Goal: Find specific page/section

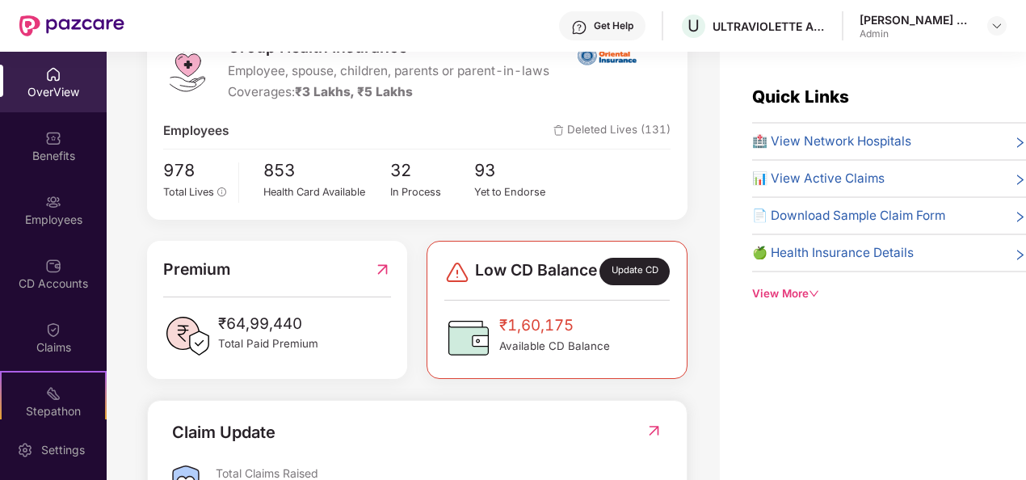
scroll to position [323, 0]
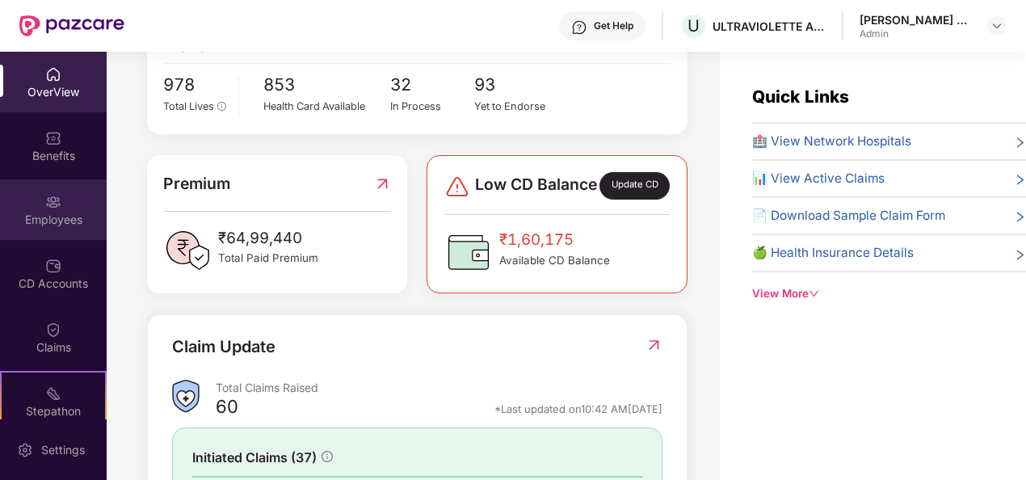
click at [68, 215] on div "Employees" at bounding box center [53, 220] width 107 height 16
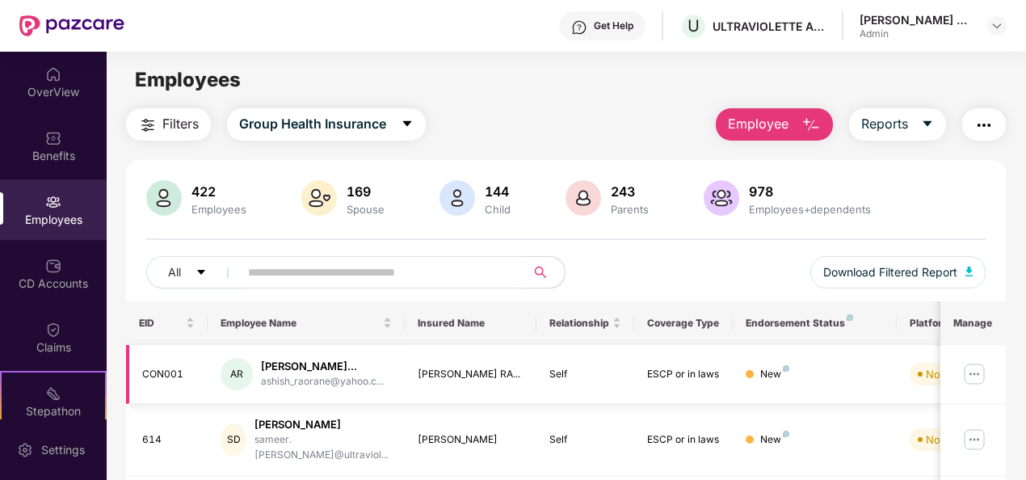
click at [973, 385] on img at bounding box center [975, 374] width 26 height 26
click at [145, 377] on div "CON001" at bounding box center [168, 374] width 53 height 15
drag, startPoint x: 139, startPoint y: 382, endPoint x: 184, endPoint y: 381, distance: 45.3
click at [184, 381] on td "CON001" at bounding box center [167, 374] width 82 height 59
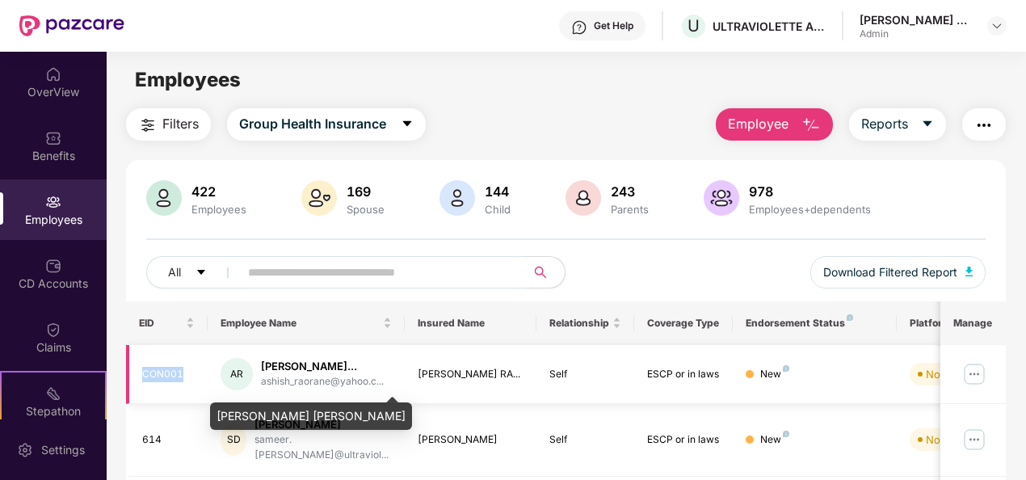
drag, startPoint x: 184, startPoint y: 381, endPoint x: 259, endPoint y: 364, distance: 76.3
click at [261, 364] on div "[PERSON_NAME]..." at bounding box center [322, 366] width 123 height 15
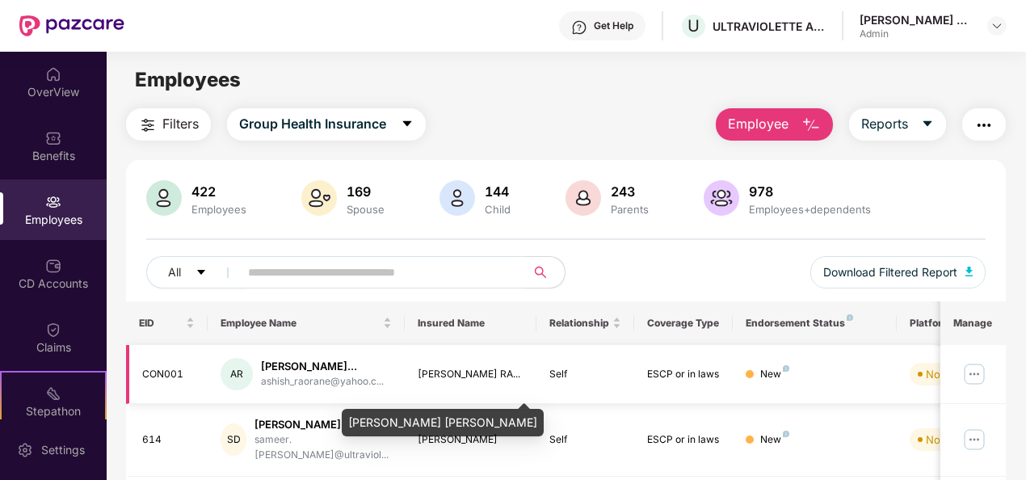
click at [448, 382] on div "[PERSON_NAME] RA..." at bounding box center [471, 374] width 106 height 15
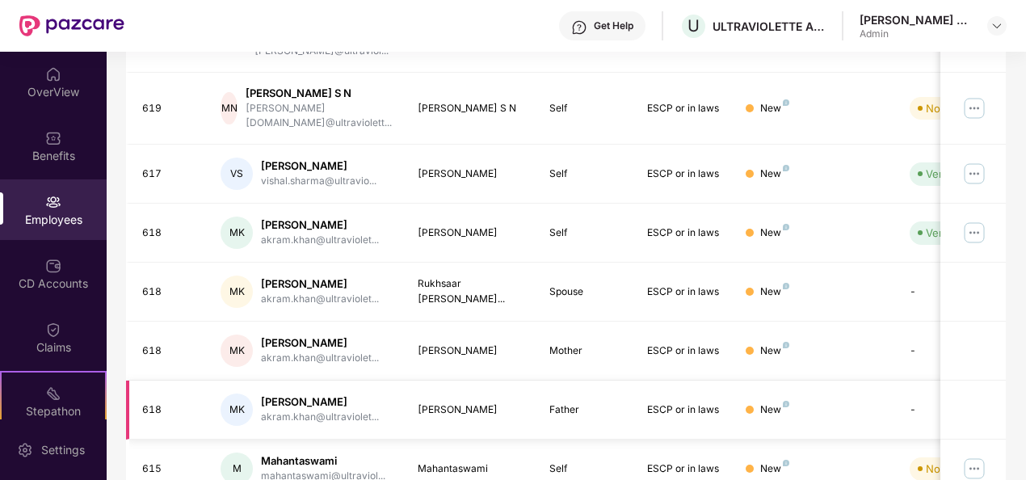
scroll to position [524, 0]
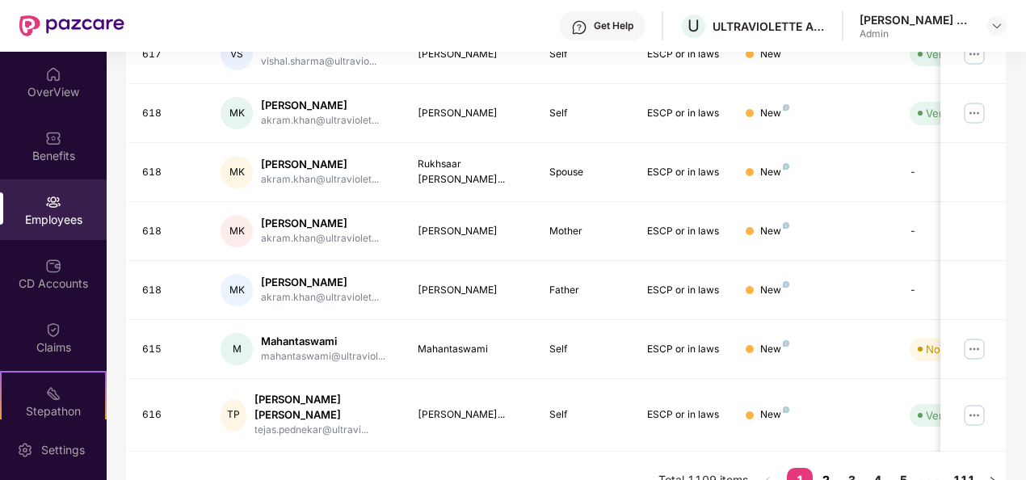
click at [831, 468] on link "2" at bounding box center [826, 480] width 26 height 24
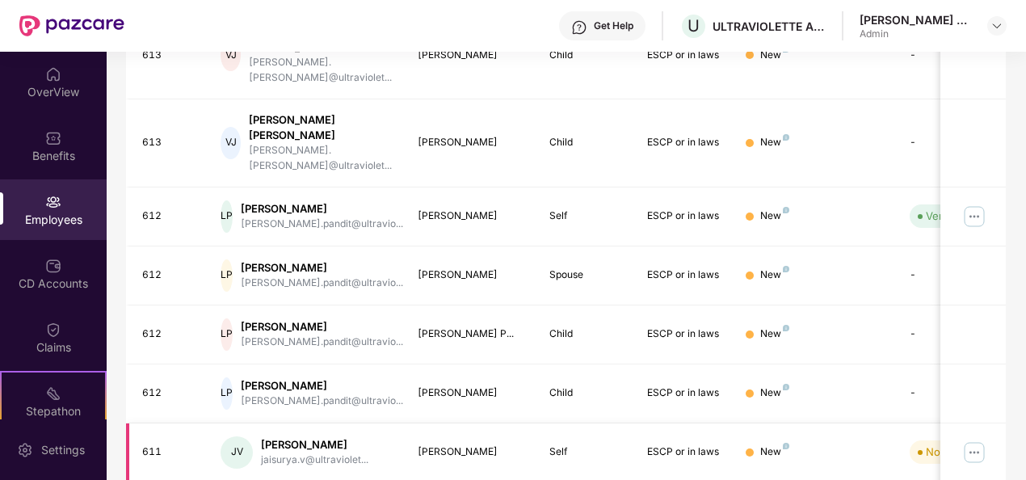
scroll to position [0, 0]
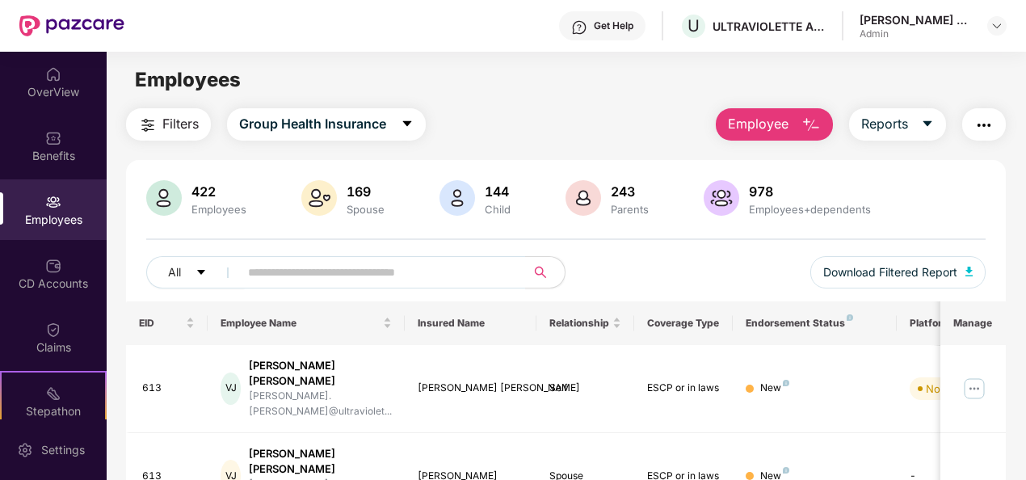
click at [53, 214] on div "Employees" at bounding box center [53, 220] width 107 height 16
click at [55, 221] on div "Employees" at bounding box center [53, 220] width 107 height 16
click at [50, 207] on img at bounding box center [53, 202] width 16 height 16
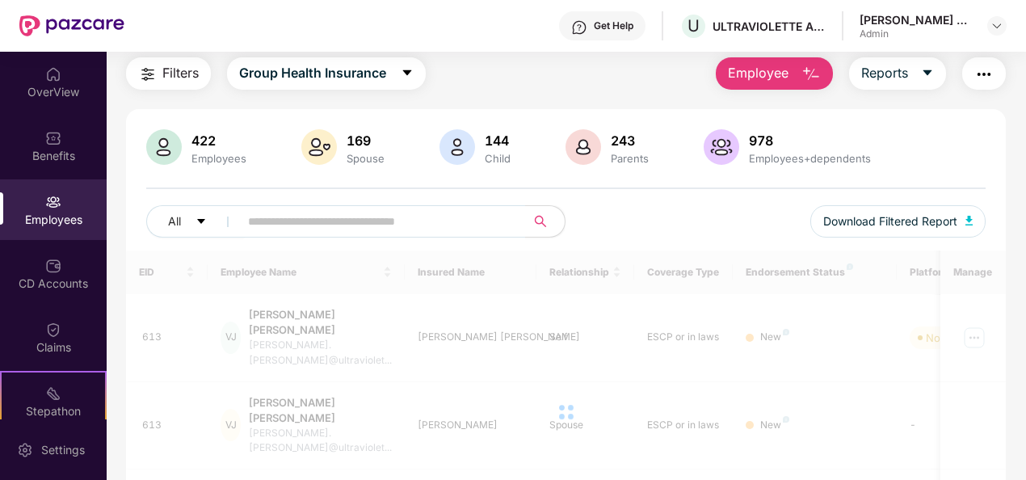
scroll to position [0, 0]
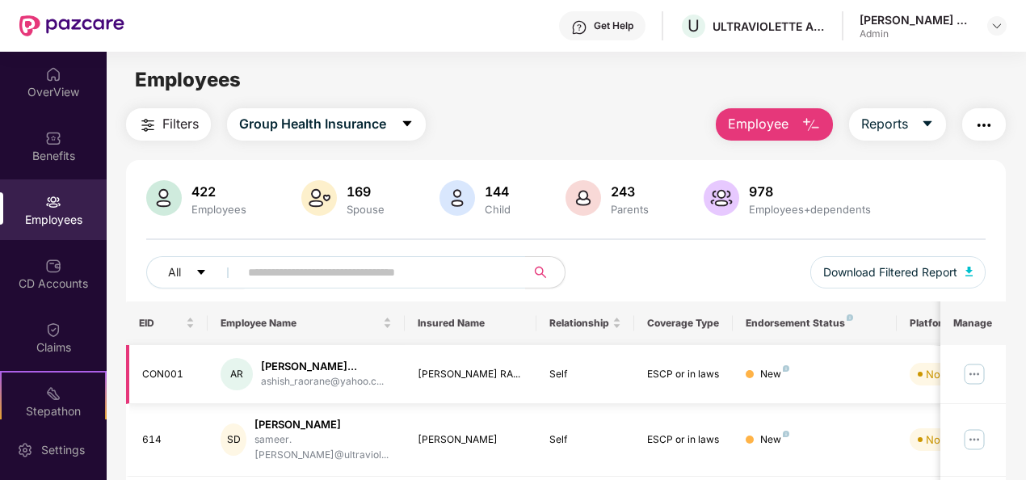
click at [973, 379] on img at bounding box center [975, 374] width 26 height 26
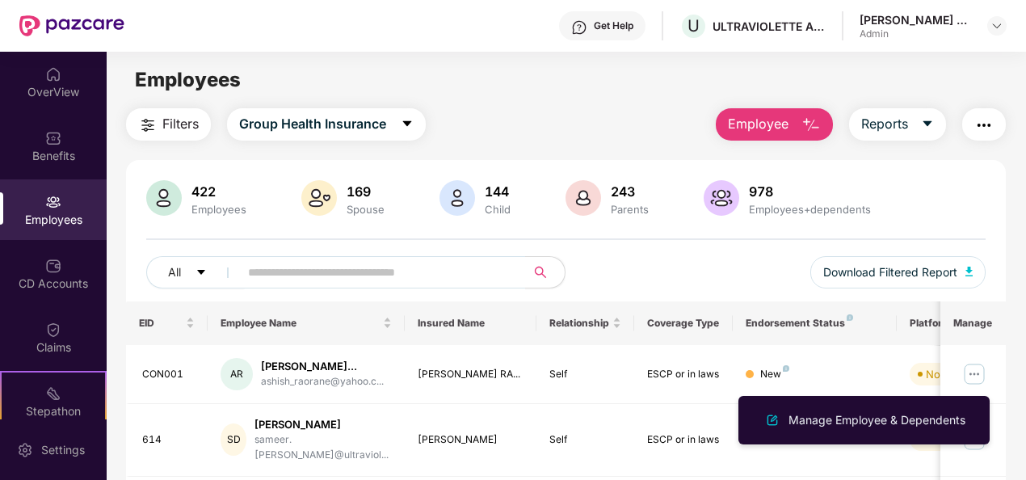
click at [294, 61] on main "Employees Filters Group Health Insurance Employee Reports 422 Employees 169 Spo…" at bounding box center [566, 292] width 919 height 480
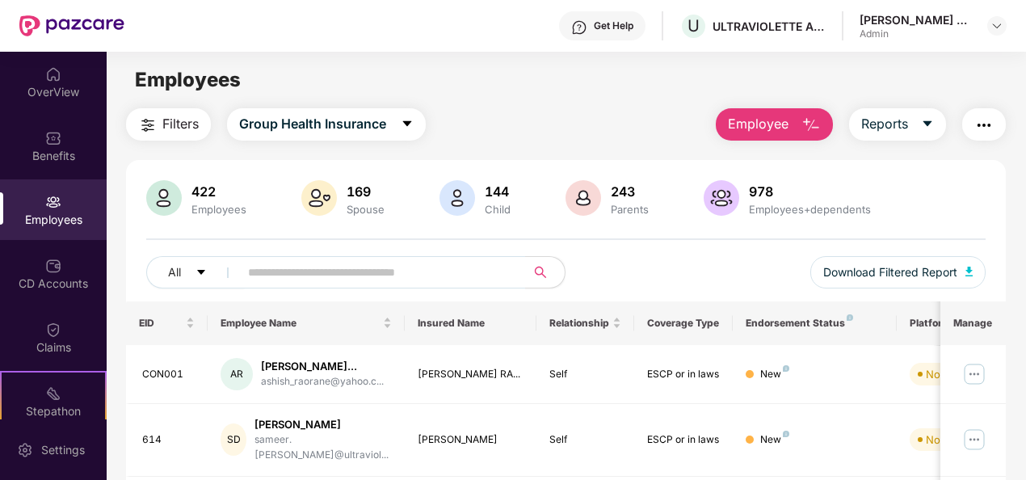
click at [53, 213] on div "Employees" at bounding box center [53, 220] width 107 height 16
click at [53, 225] on div "Employees" at bounding box center [53, 220] width 107 height 16
click at [42, 225] on div "Employees" at bounding box center [53, 220] width 107 height 16
click at [44, 212] on div "Employees" at bounding box center [53, 220] width 107 height 16
